Goal: Task Accomplishment & Management: Manage account settings

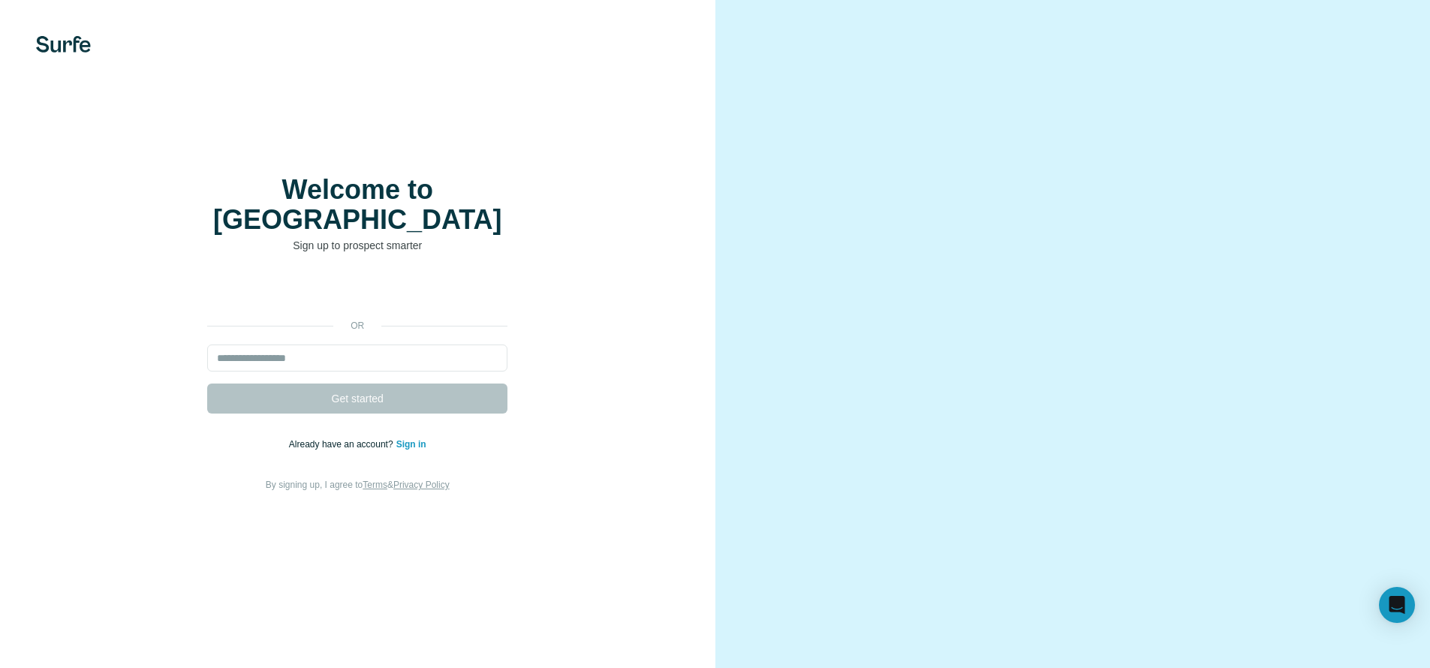
click at [311, 332] on div "or Get started Already have an account? Sign in By signing up, I agree to Terms…" at bounding box center [357, 385] width 655 height 216
click at [317, 344] on input "email" at bounding box center [357, 357] width 300 height 27
paste input "**********"
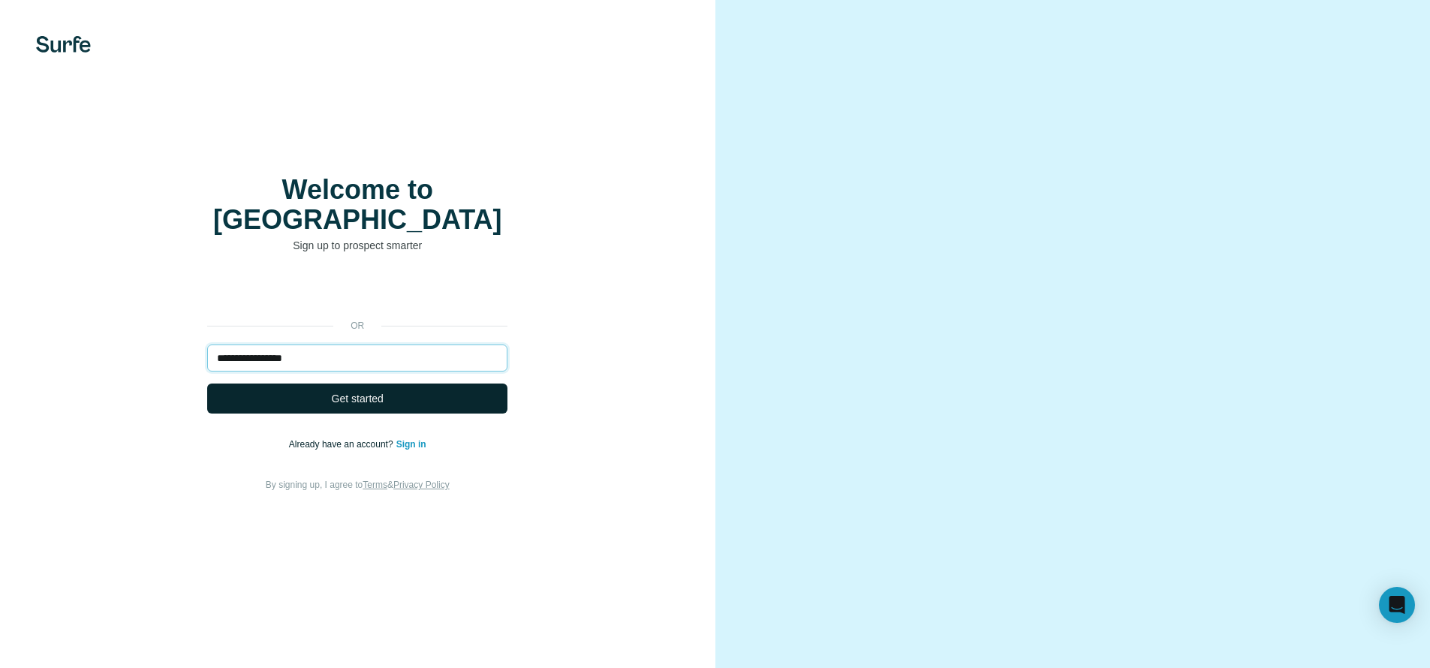
type input "**********"
click at [329, 383] on button "Get started" at bounding box center [357, 398] width 300 height 30
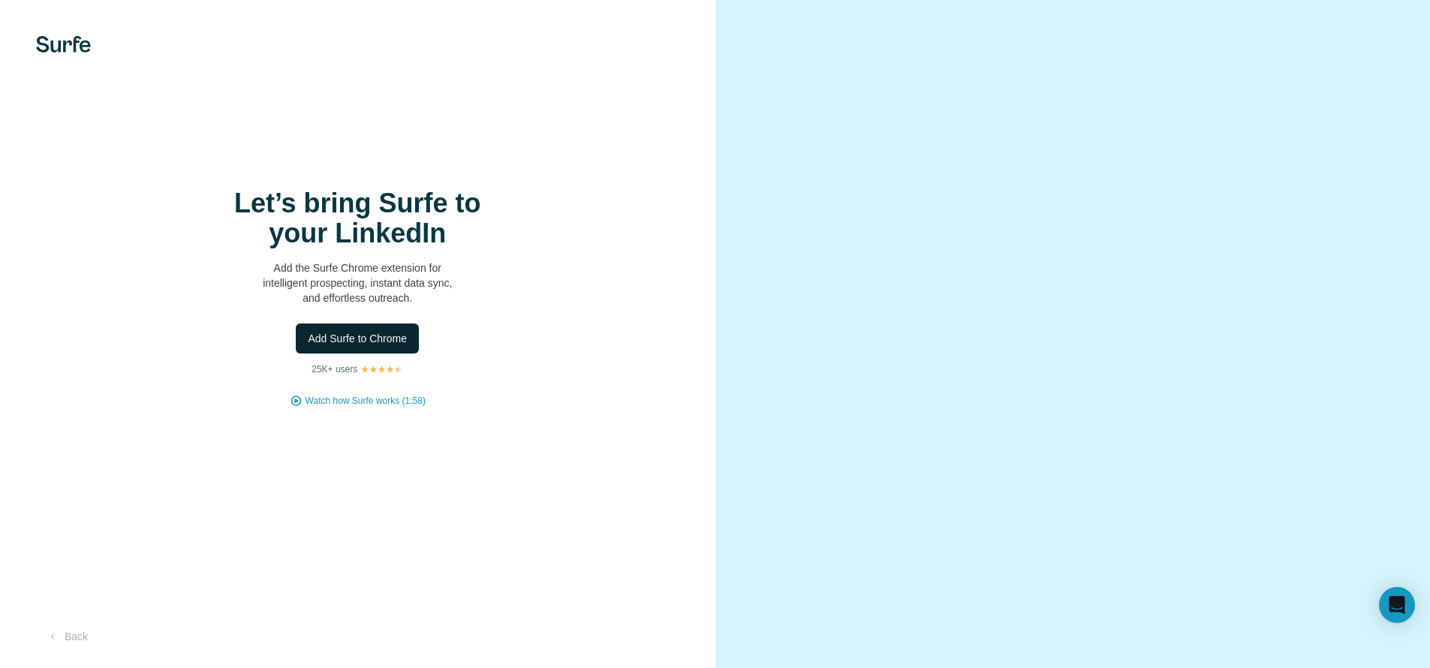
click at [372, 344] on span "Add Surfe to Chrome" at bounding box center [357, 338] width 99 height 15
click at [75, 42] on img at bounding box center [63, 44] width 55 height 17
click at [60, 42] on img at bounding box center [63, 44] width 55 height 17
click at [357, 339] on span "Add Surfe to Chrome" at bounding box center [357, 338] width 99 height 15
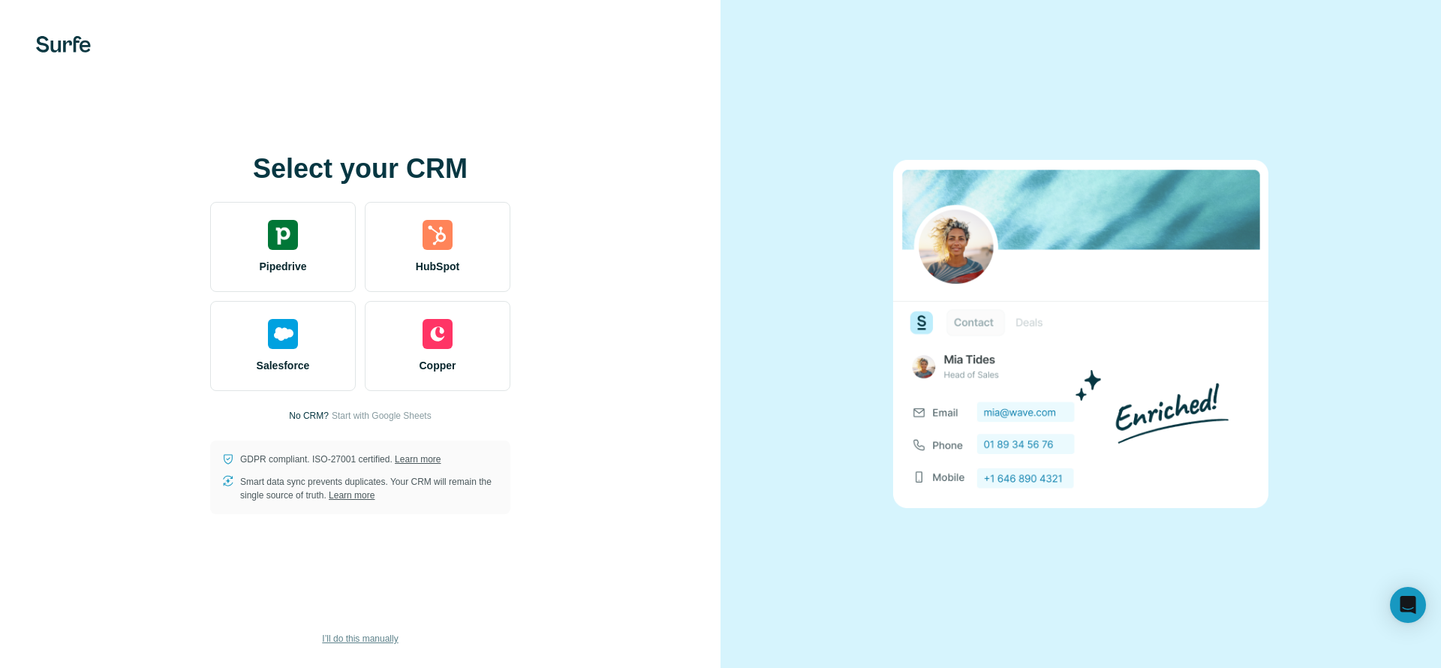
click at [374, 644] on span "I’ll do this manually" at bounding box center [360, 639] width 76 height 14
click at [377, 631] on button "I’ll do this manually" at bounding box center [359, 638] width 97 height 23
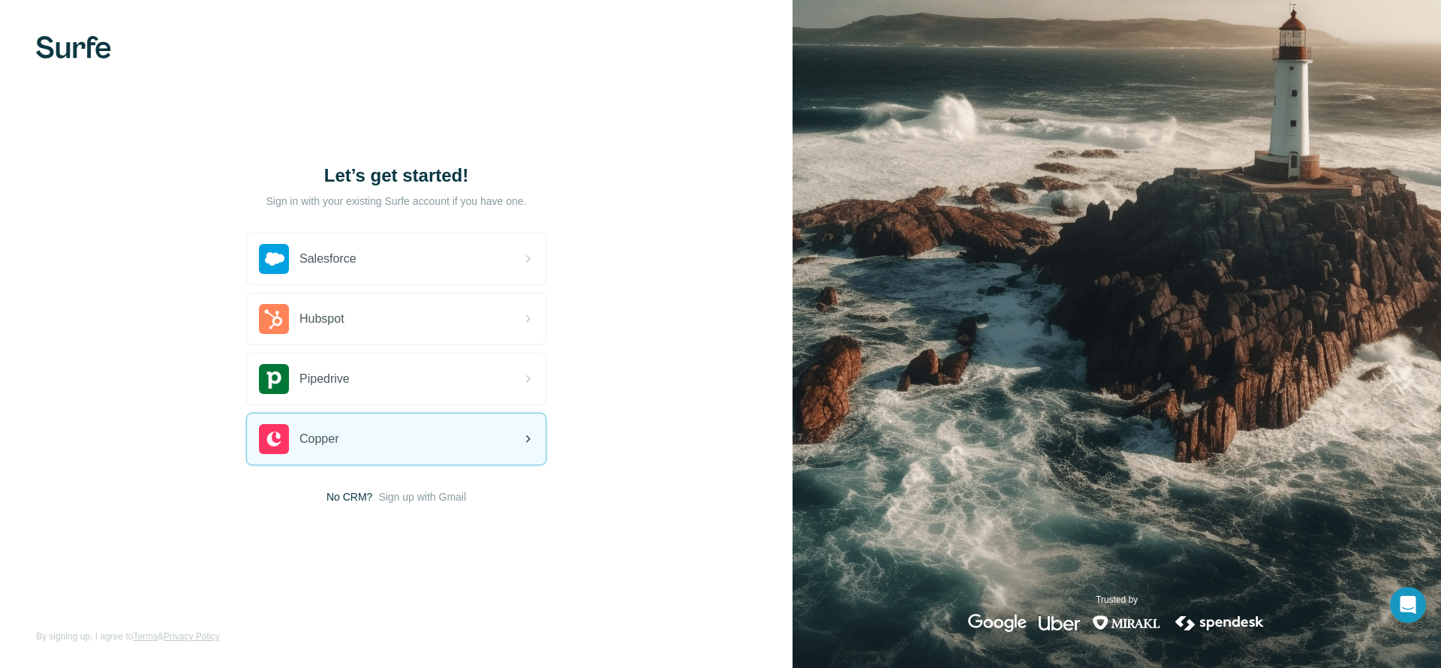
click at [400, 422] on div "Copper" at bounding box center [396, 438] width 299 height 51
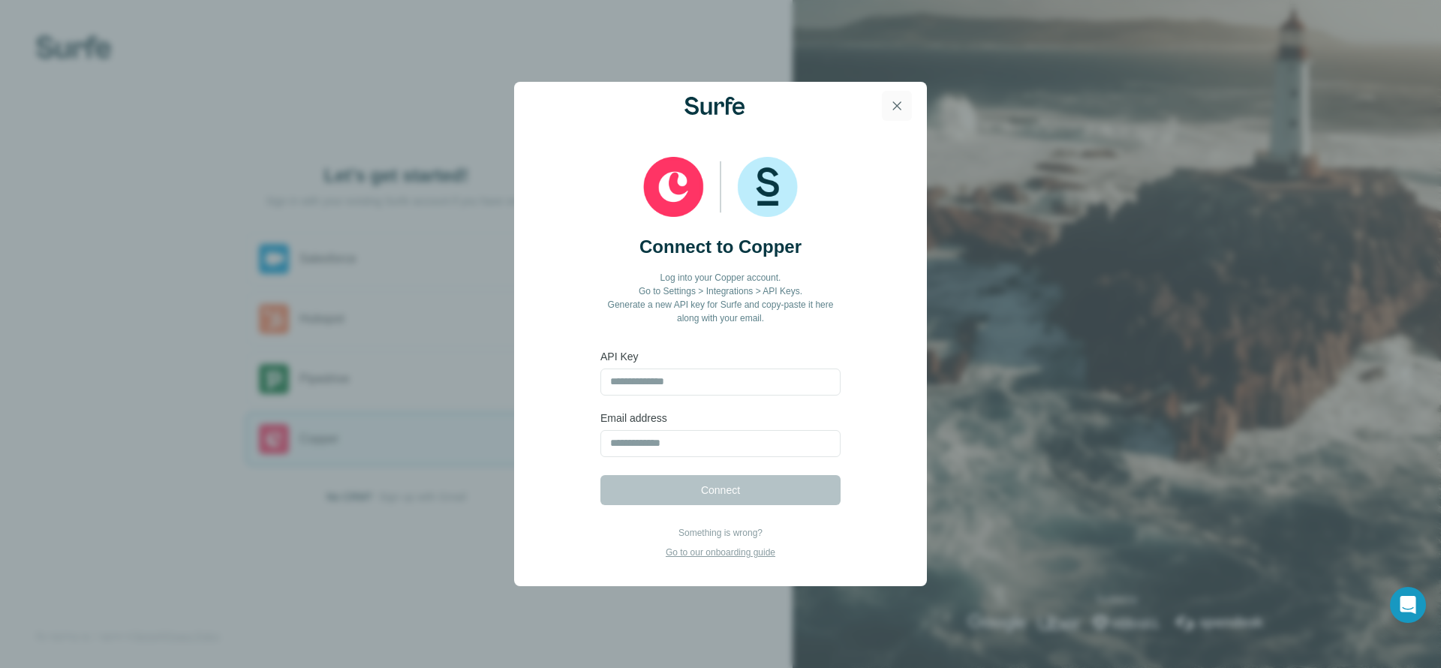
click at [897, 106] on icon "button" at bounding box center [897, 106] width 8 height 8
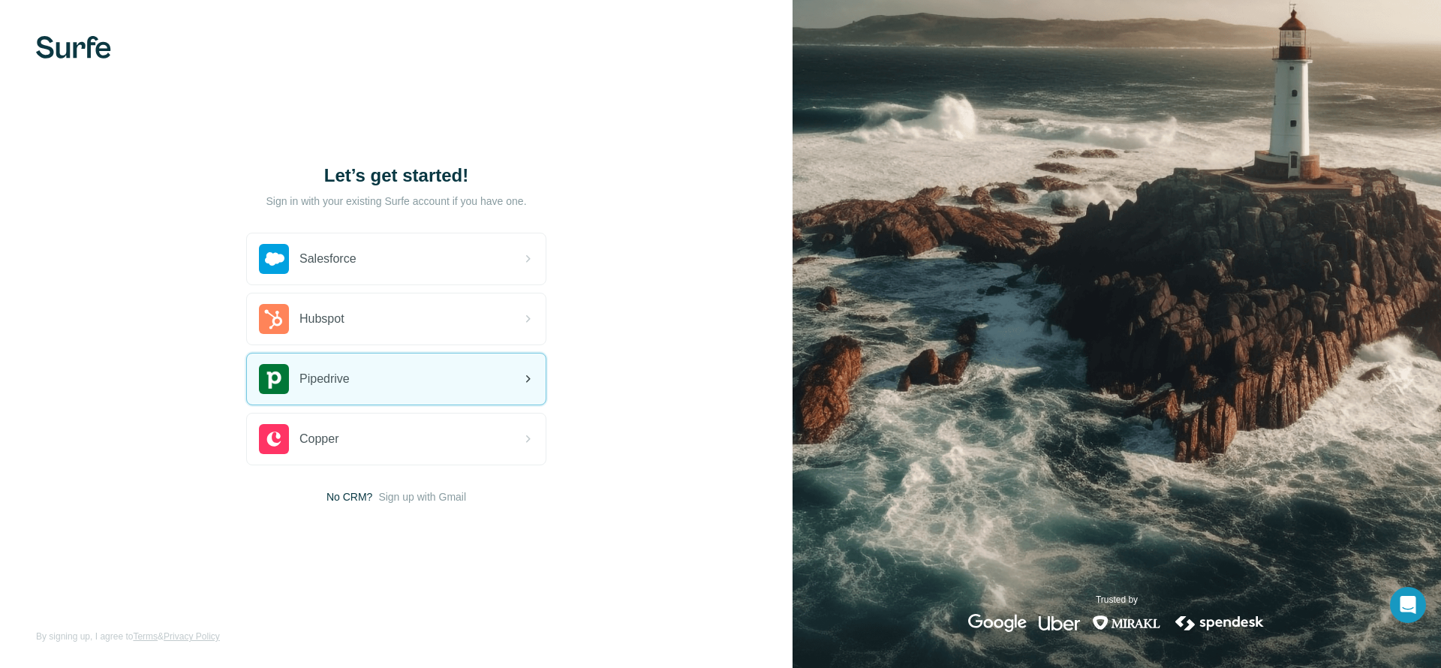
click at [397, 379] on div "Pipedrive" at bounding box center [396, 378] width 299 height 51
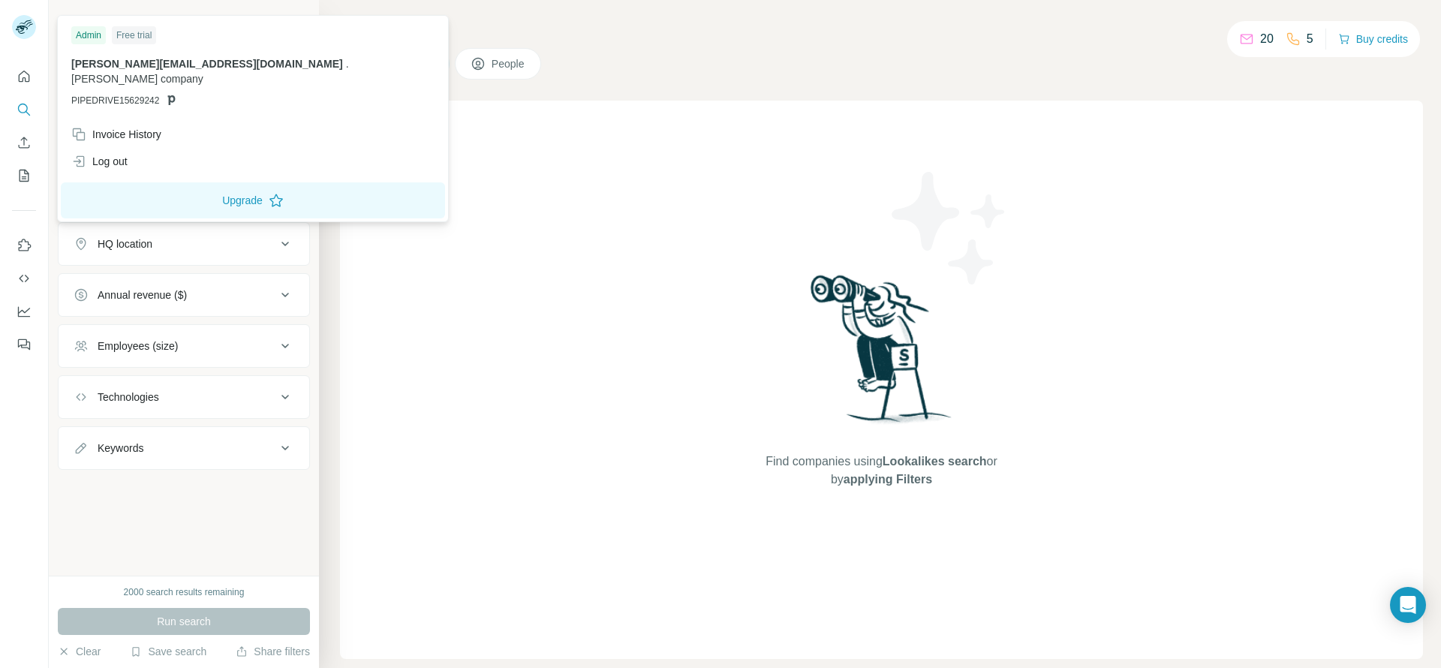
click at [23, 15] on icon at bounding box center [24, 27] width 24 height 24
click at [23, 34] on rect at bounding box center [24, 27] width 24 height 24
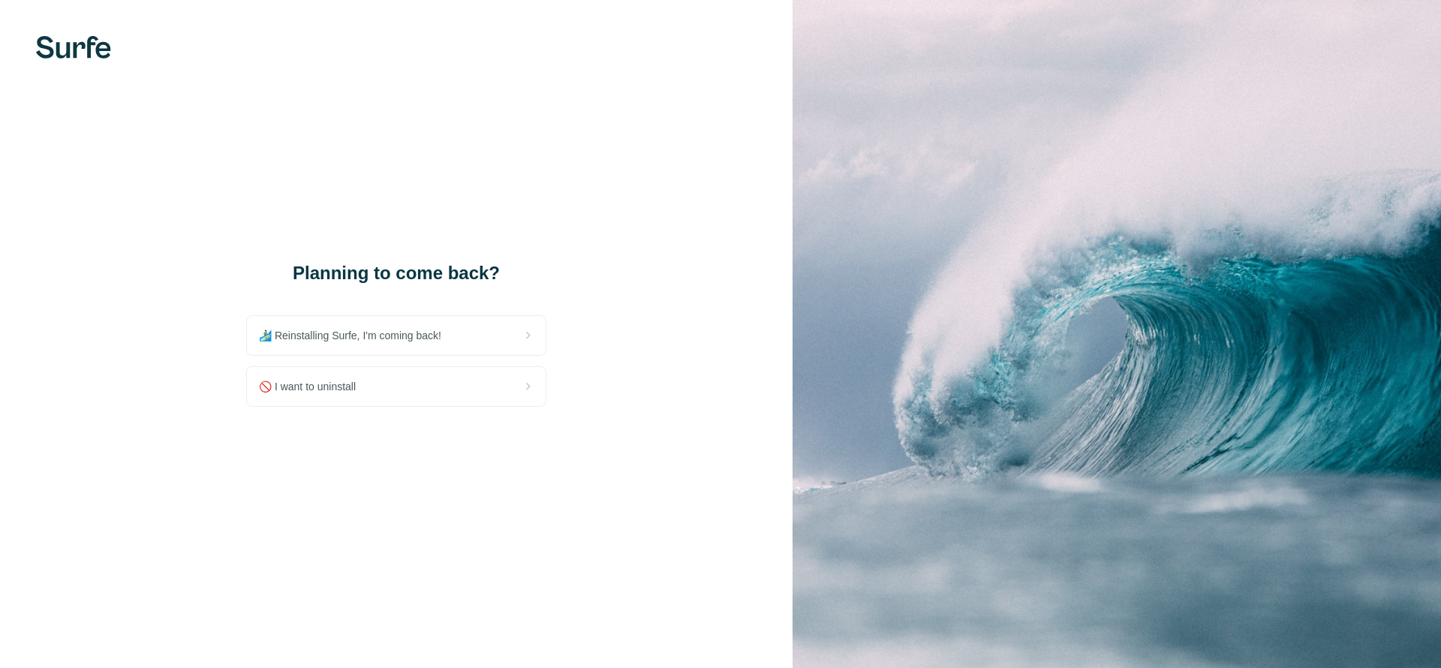
click at [324, 386] on span "🚫 I want to uninstall" at bounding box center [313, 386] width 109 height 15
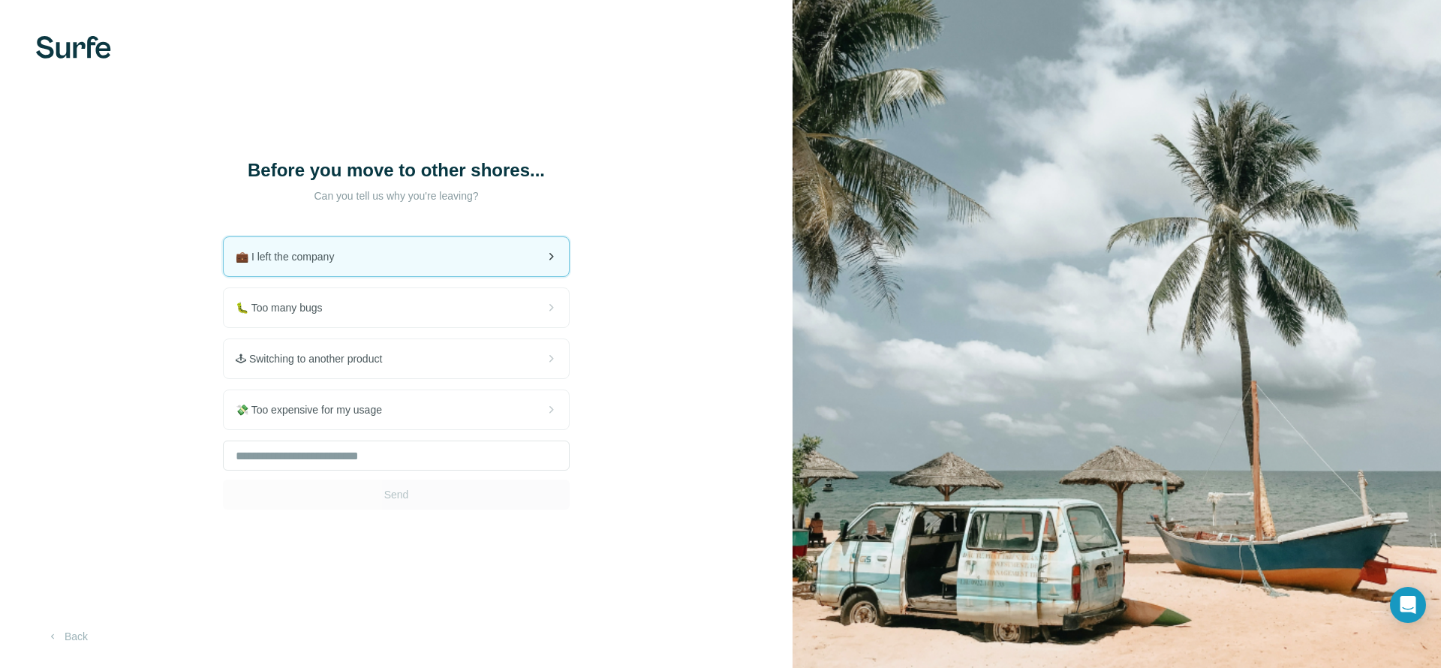
click at [427, 263] on div "💼 I left the company" at bounding box center [396, 256] width 345 height 39
